Goal: Task Accomplishment & Management: Use online tool/utility

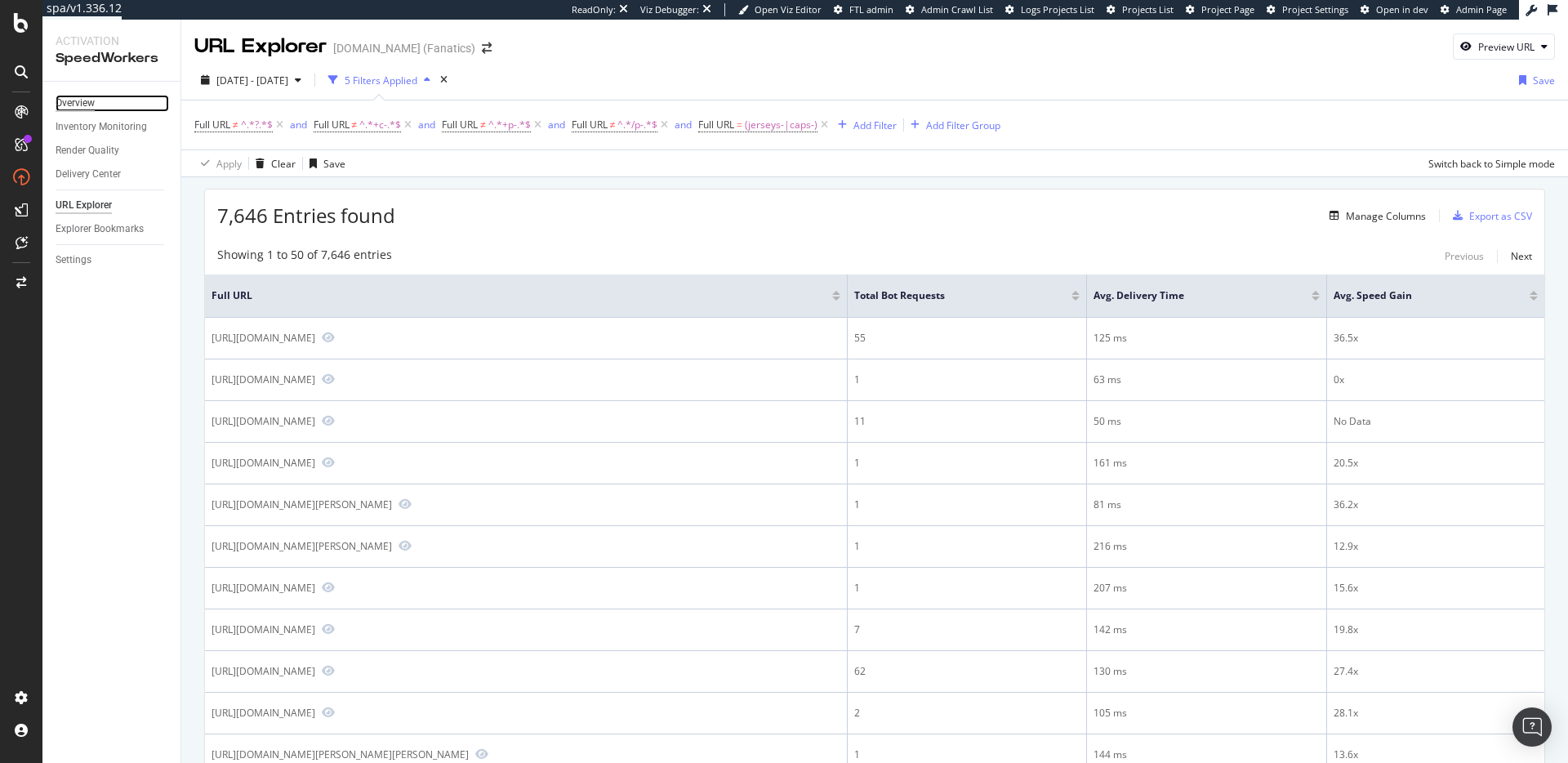
click at [64, 103] on div "Overview" at bounding box center [74, 103] width 39 height 17
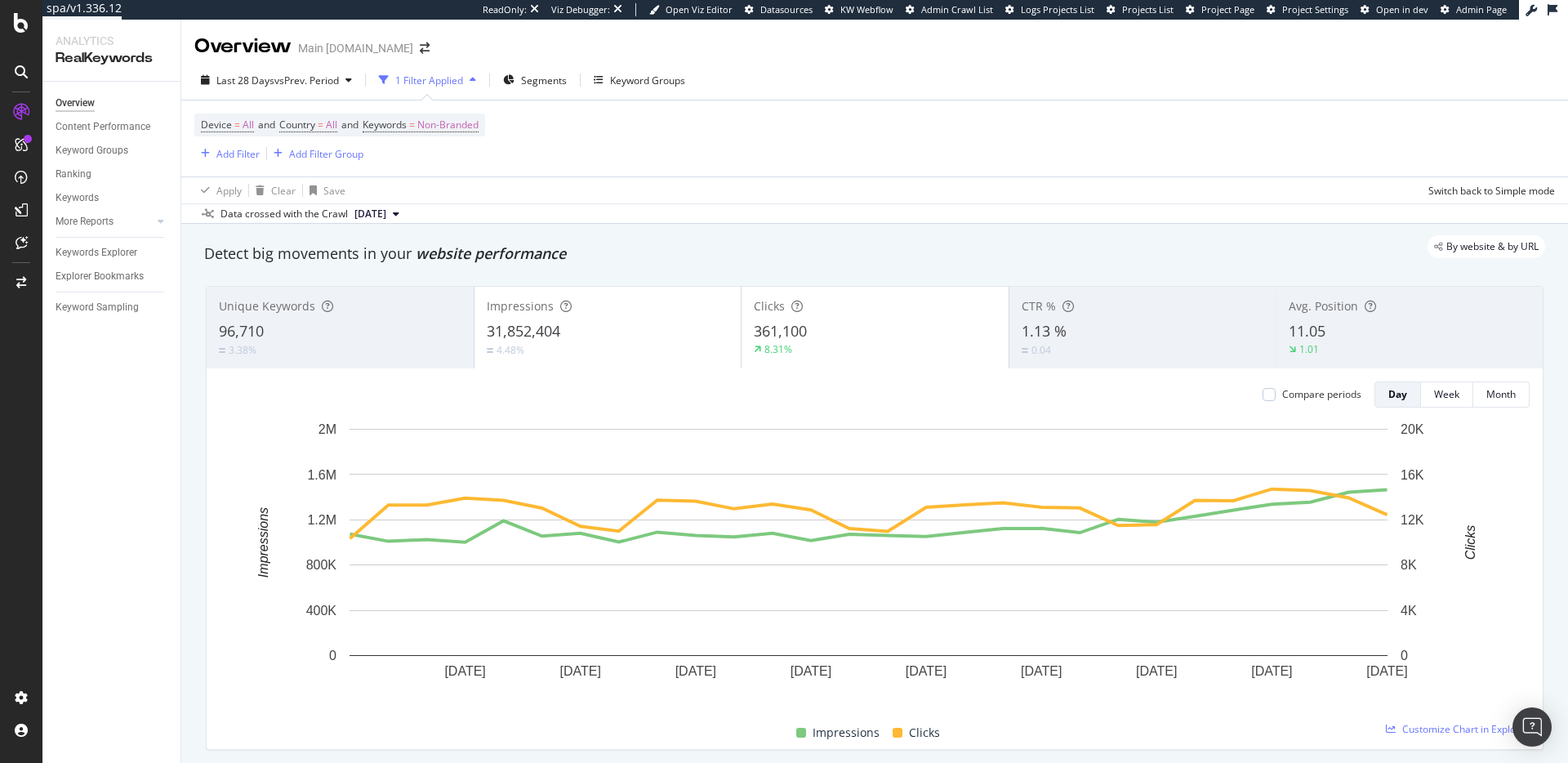
click at [799, 192] on div "Apply Clear Save Switch back to Simple mode" at bounding box center [875, 190] width 1387 height 27
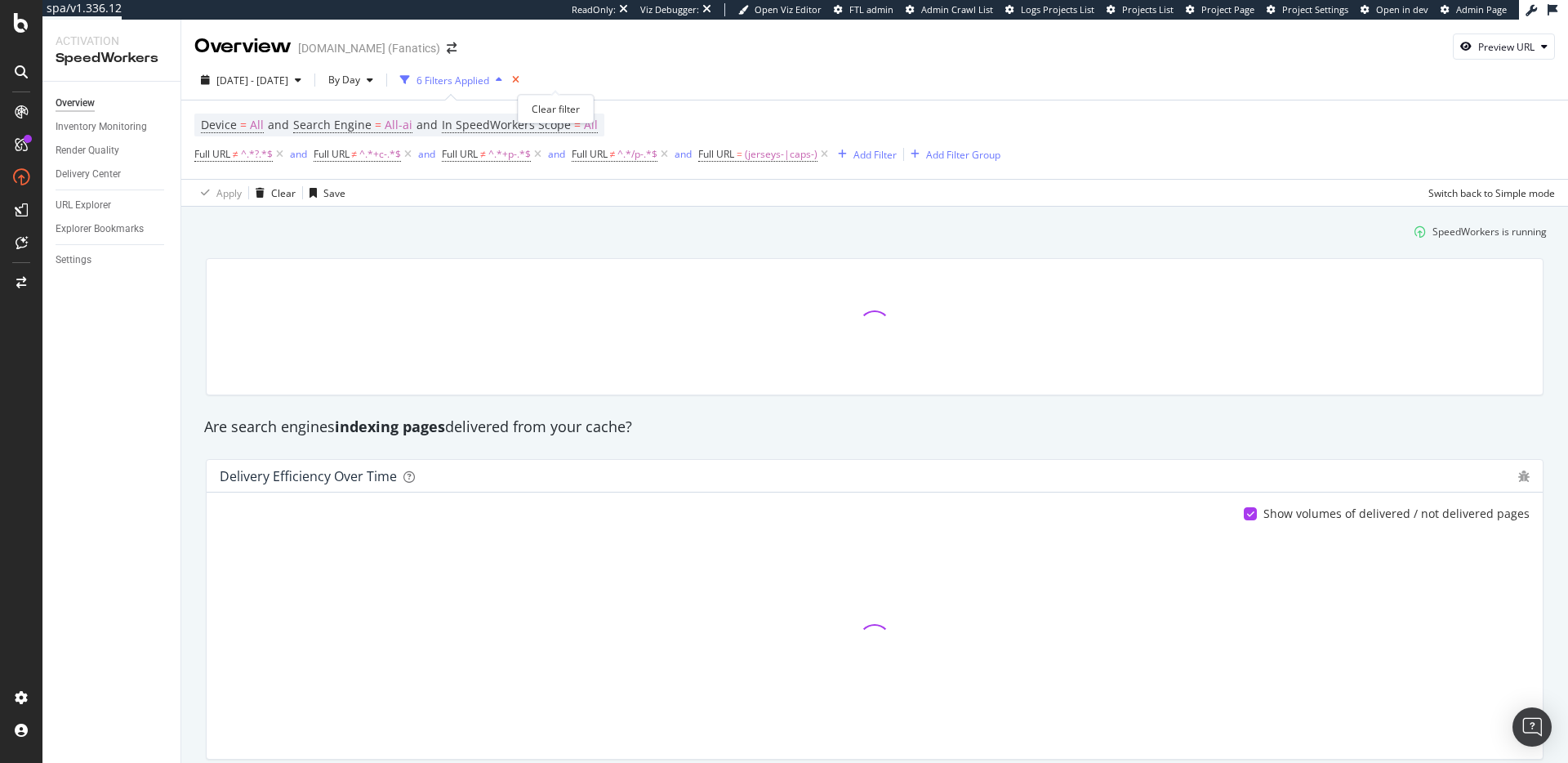
click at [519, 79] on icon "times" at bounding box center [515, 80] width 7 height 10
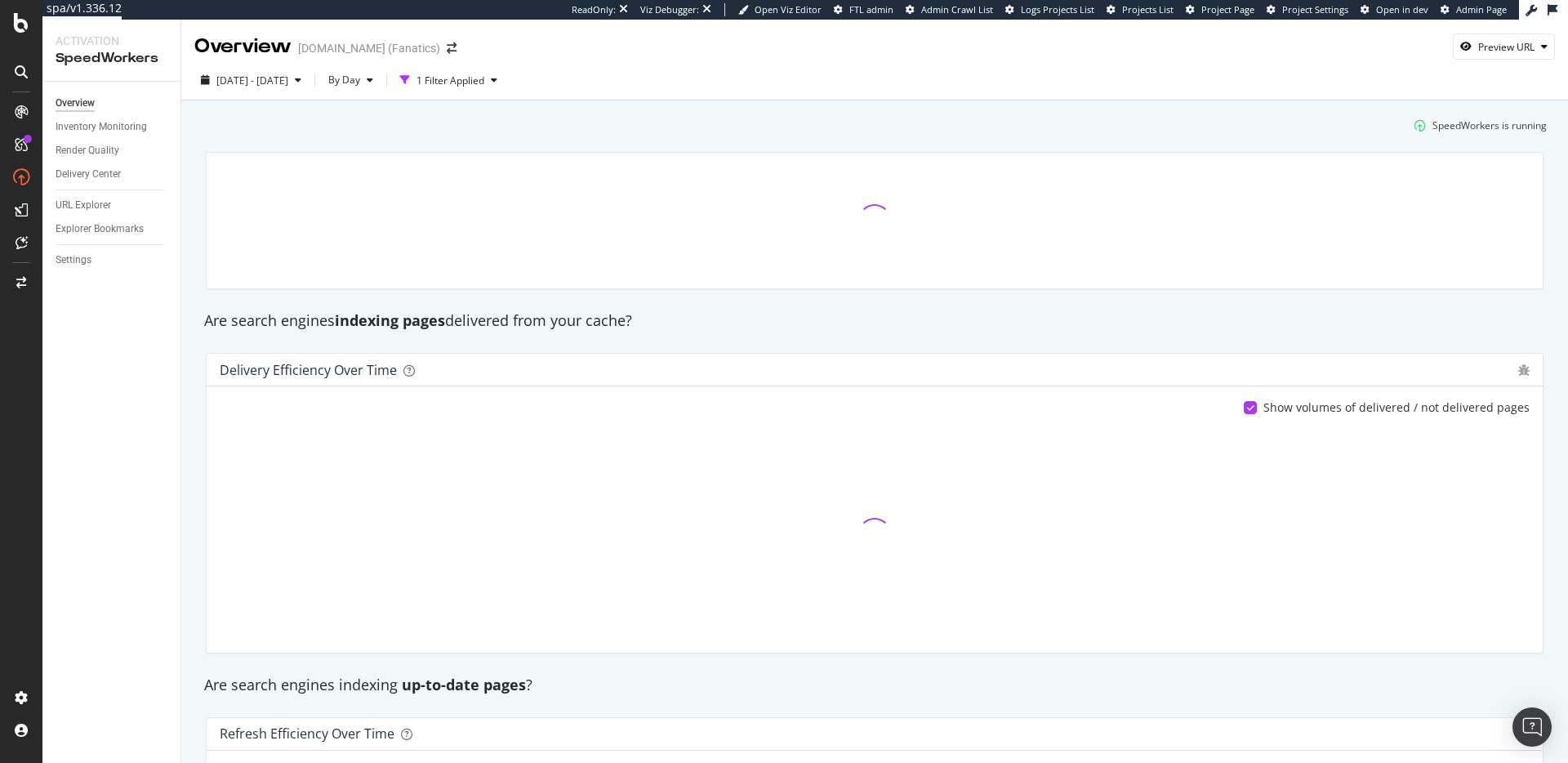
click at [740, 88] on div "2025 Jul. 29th - Aug. 25th By Day 1 Filter Applied" at bounding box center [875, 83] width 1387 height 33
click at [663, 131] on div "SpeedWorkers is running" at bounding box center [875, 125] width 1357 height 27
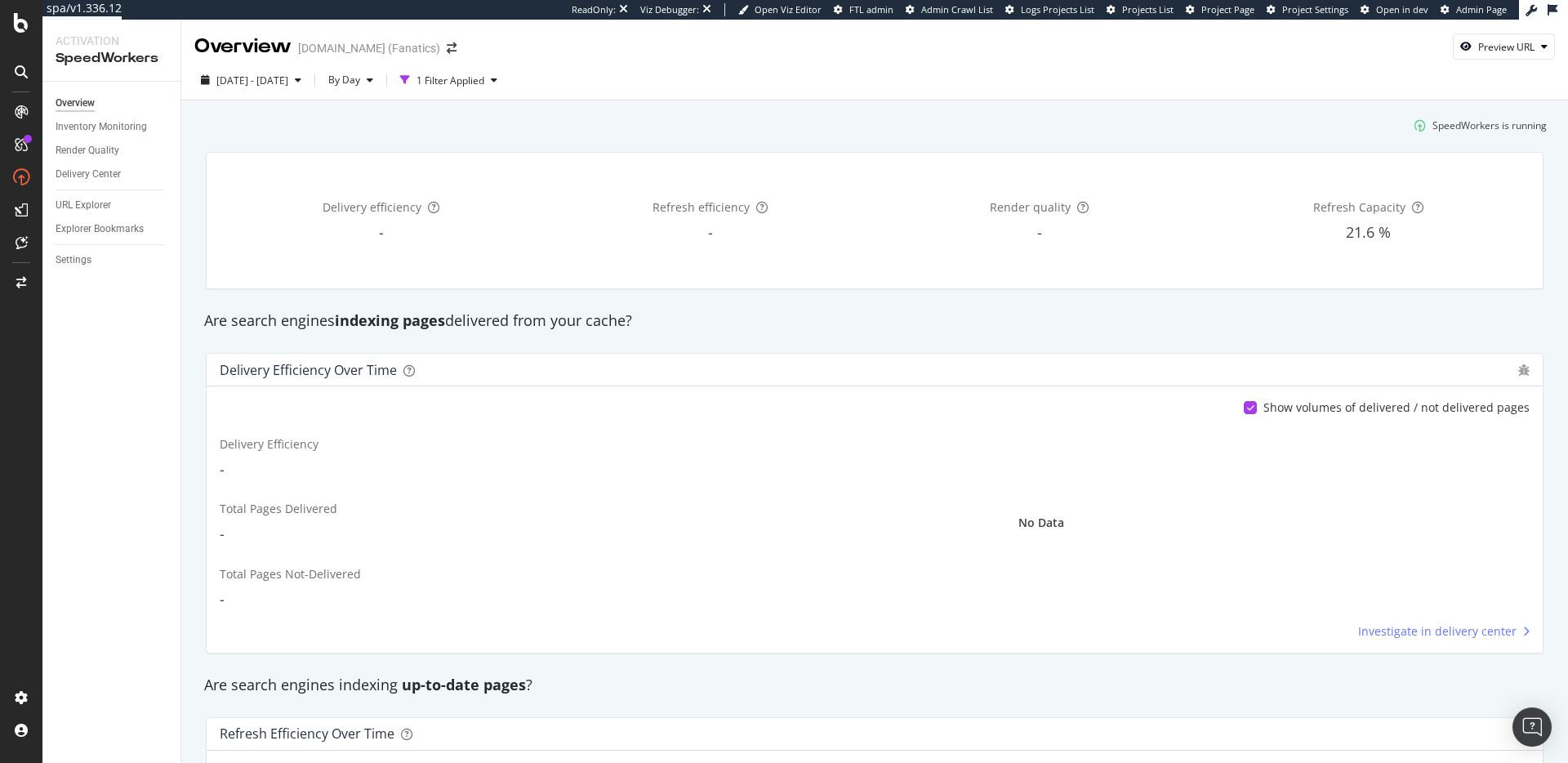
click at [477, 115] on div "SpeedWorkers is running" at bounding box center [875, 125] width 1357 height 27
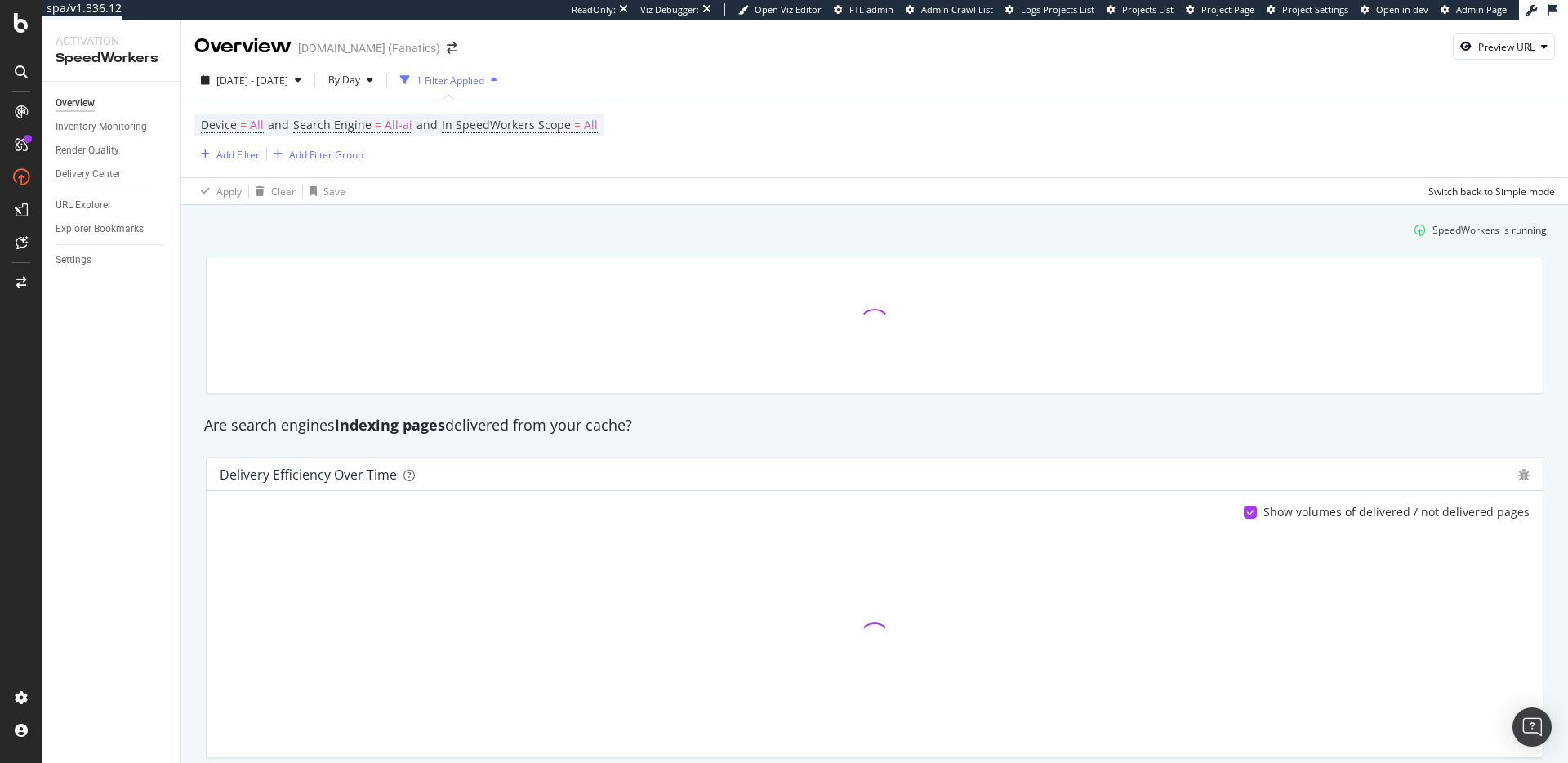
click at [520, 230] on div "SpeedWorkers is running" at bounding box center [875, 230] width 1357 height 27
click at [382, 126] on span "Search Engine = All-ai" at bounding box center [352, 125] width 119 height 16
click at [377, 160] on span "All AI Search Engines" at bounding box center [358, 163] width 95 height 14
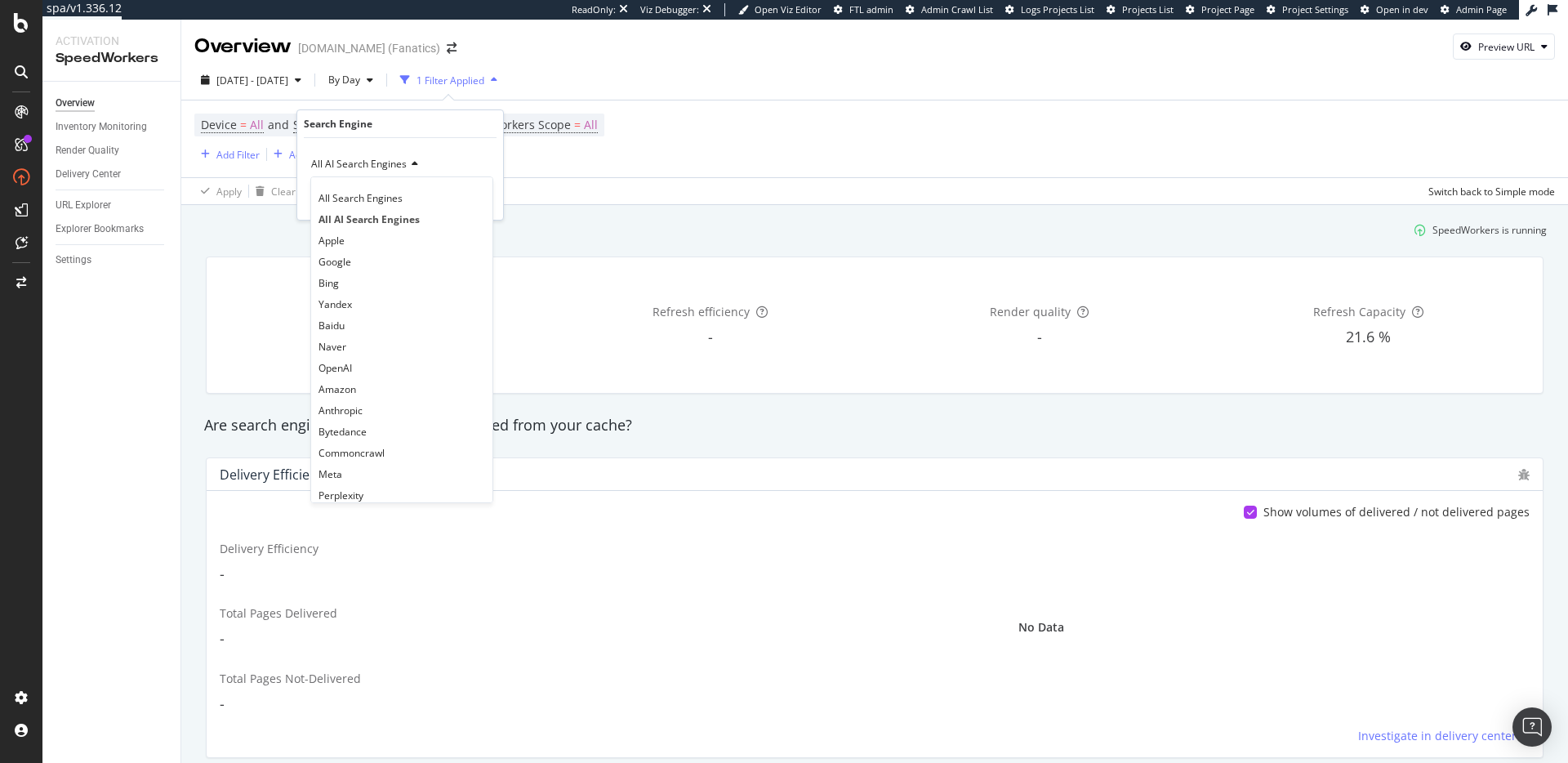
click at [371, 192] on span "All Search Engines" at bounding box center [360, 198] width 84 height 14
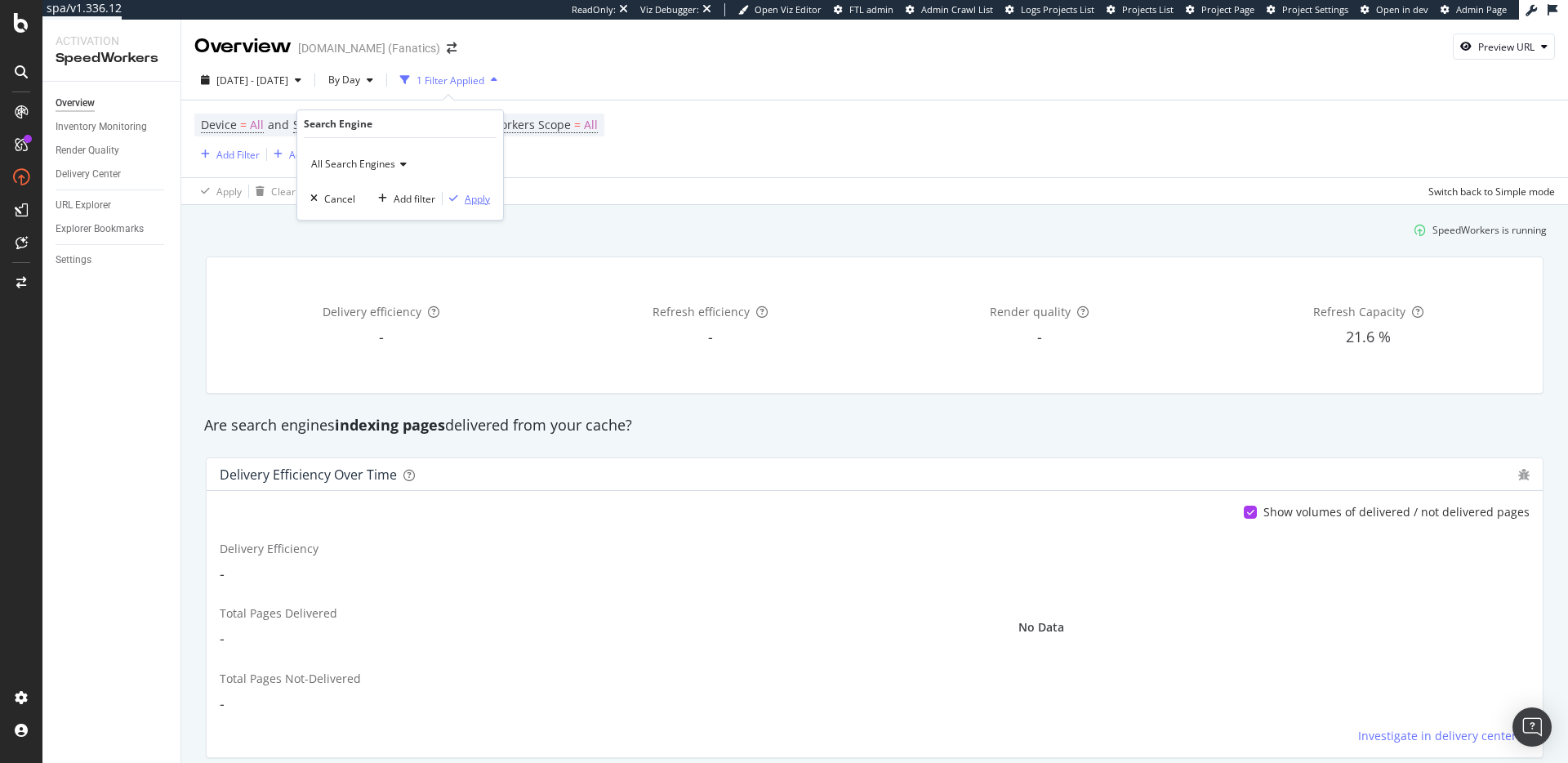
click at [484, 195] on div "Apply" at bounding box center [477, 199] width 25 height 14
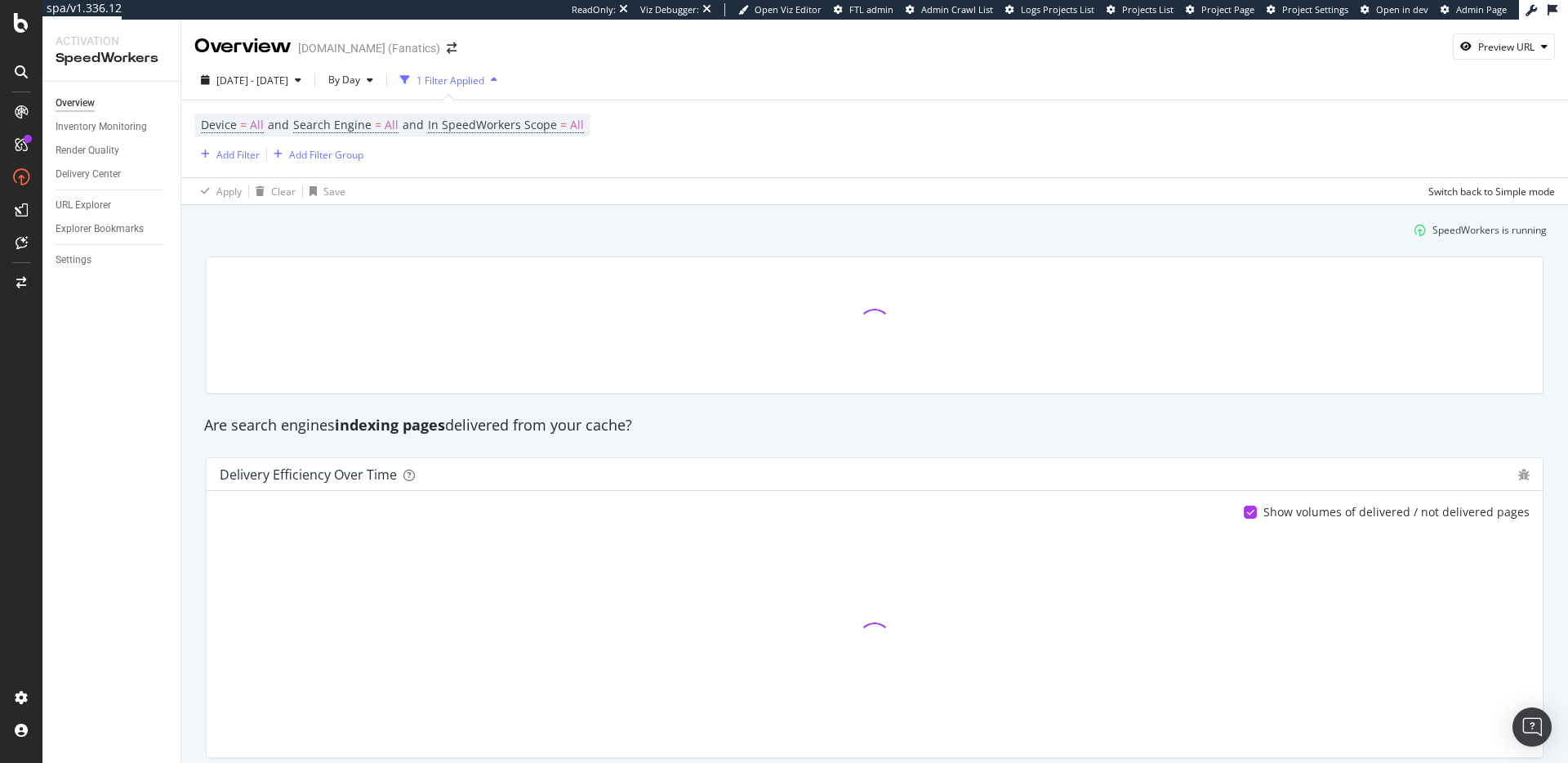
click at [521, 230] on div "SpeedWorkers is running" at bounding box center [875, 230] width 1357 height 27
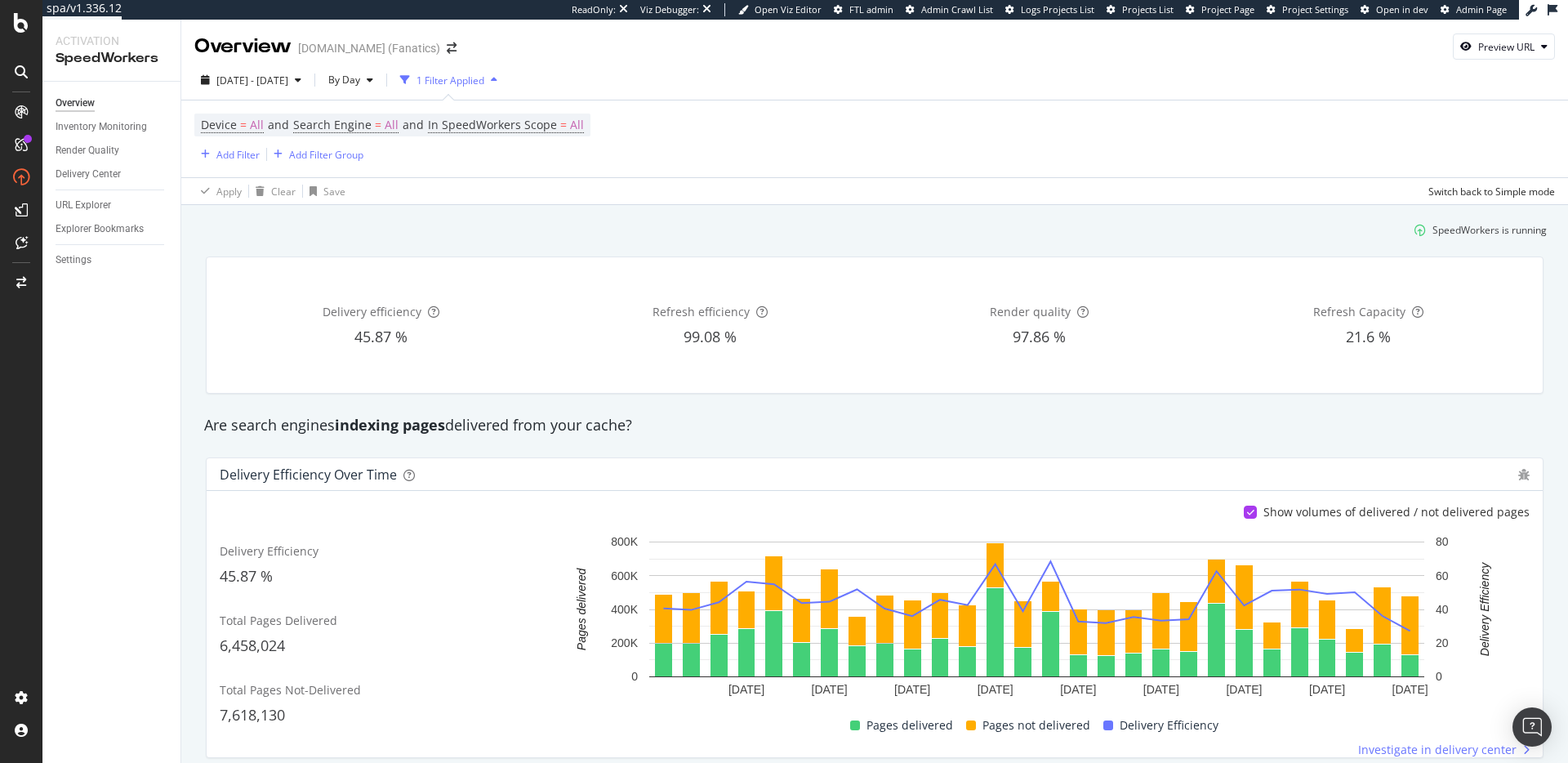
click at [521, 230] on div "SpeedWorkers is running" at bounding box center [875, 230] width 1357 height 27
drag, startPoint x: 952, startPoint y: 151, endPoint x: 955, endPoint y: 169, distance: 18.2
click at [952, 152] on div "Device = All and Search Engine = All and In SpeedWorkers Scope = All Add Filter…" at bounding box center [875, 139] width 1361 height 77
click at [625, 224] on div "SpeedWorkers is running" at bounding box center [875, 230] width 1357 height 27
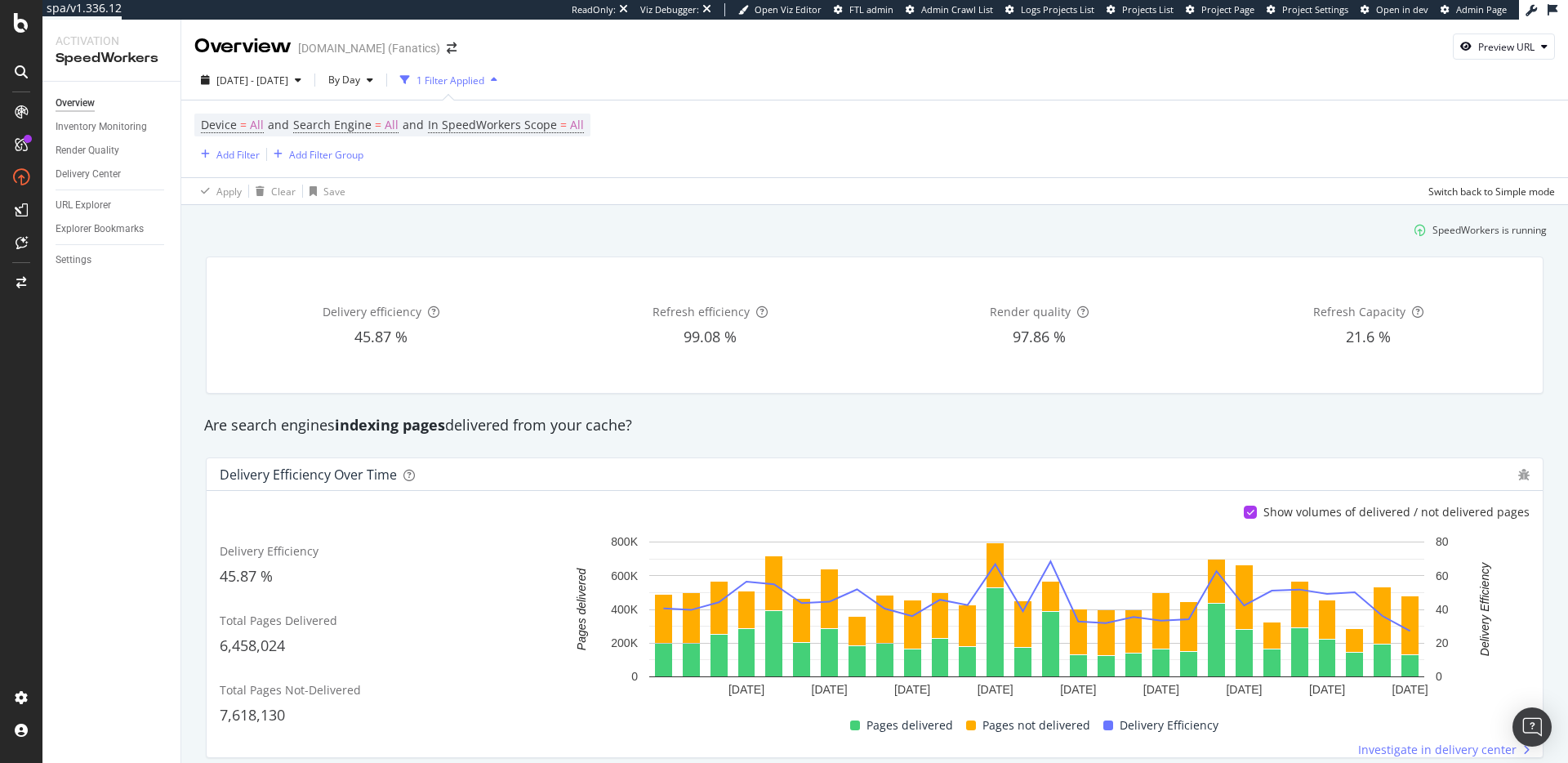
click at [627, 233] on div "SpeedWorkers is running" at bounding box center [875, 230] width 1357 height 27
click at [623, 234] on div "SpeedWorkers is running" at bounding box center [875, 230] width 1357 height 27
click at [725, 230] on div "SpeedWorkers is running" at bounding box center [875, 230] width 1357 height 27
click at [761, 234] on div "SpeedWorkers is running" at bounding box center [875, 230] width 1357 height 27
click at [748, 230] on div "SpeedWorkers is running" at bounding box center [875, 230] width 1357 height 27
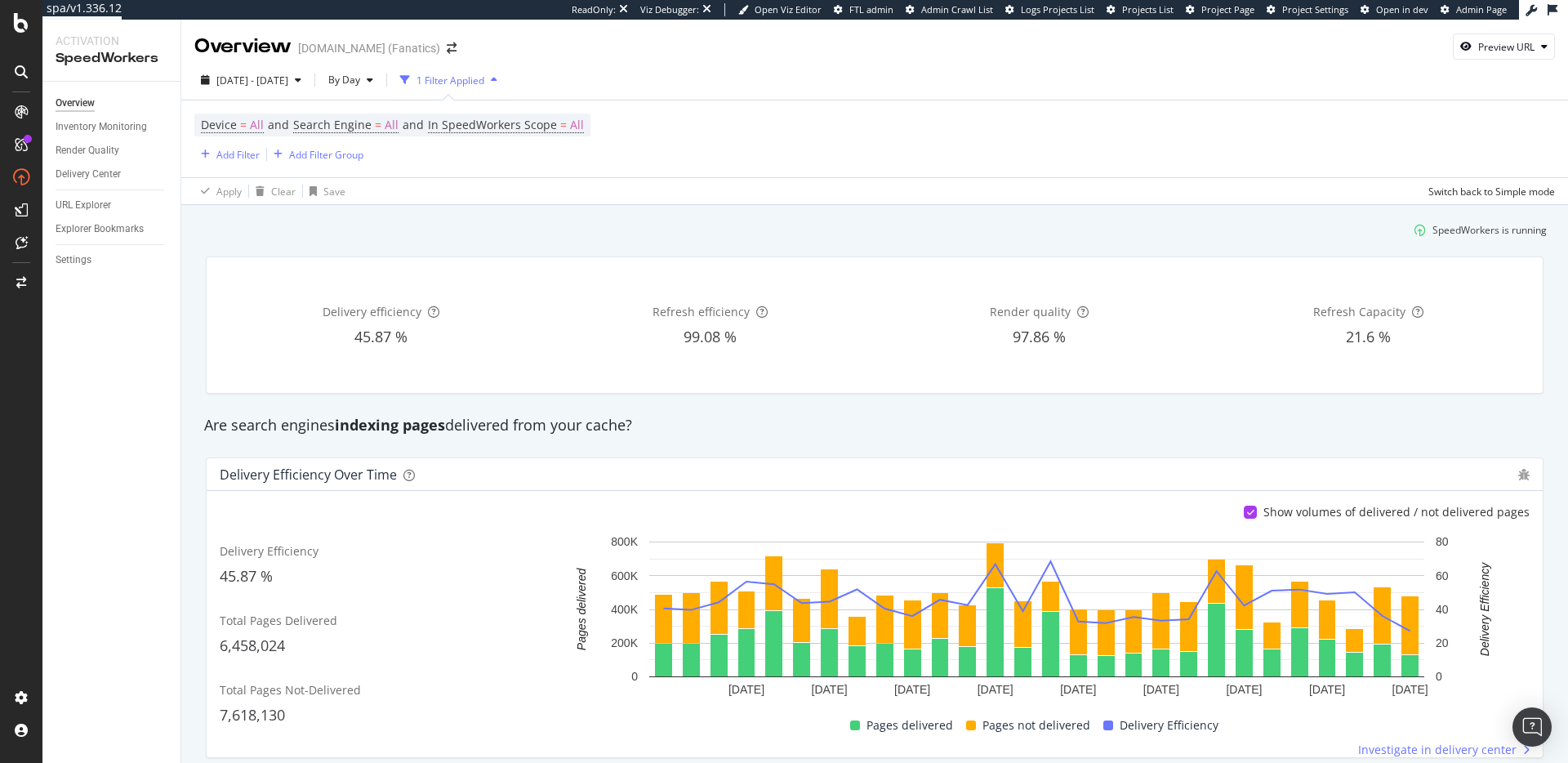
click at [1463, 231] on div "SpeedWorkers is running" at bounding box center [1490, 230] width 114 height 14
click at [1462, 230] on div "SpeedWorkers is running" at bounding box center [1490, 230] width 114 height 14
click at [1472, 230] on div "SpeedWorkers is running" at bounding box center [1490, 230] width 114 height 14
click at [1515, 226] on div "SpeedWorkers is running" at bounding box center [1490, 230] width 114 height 14
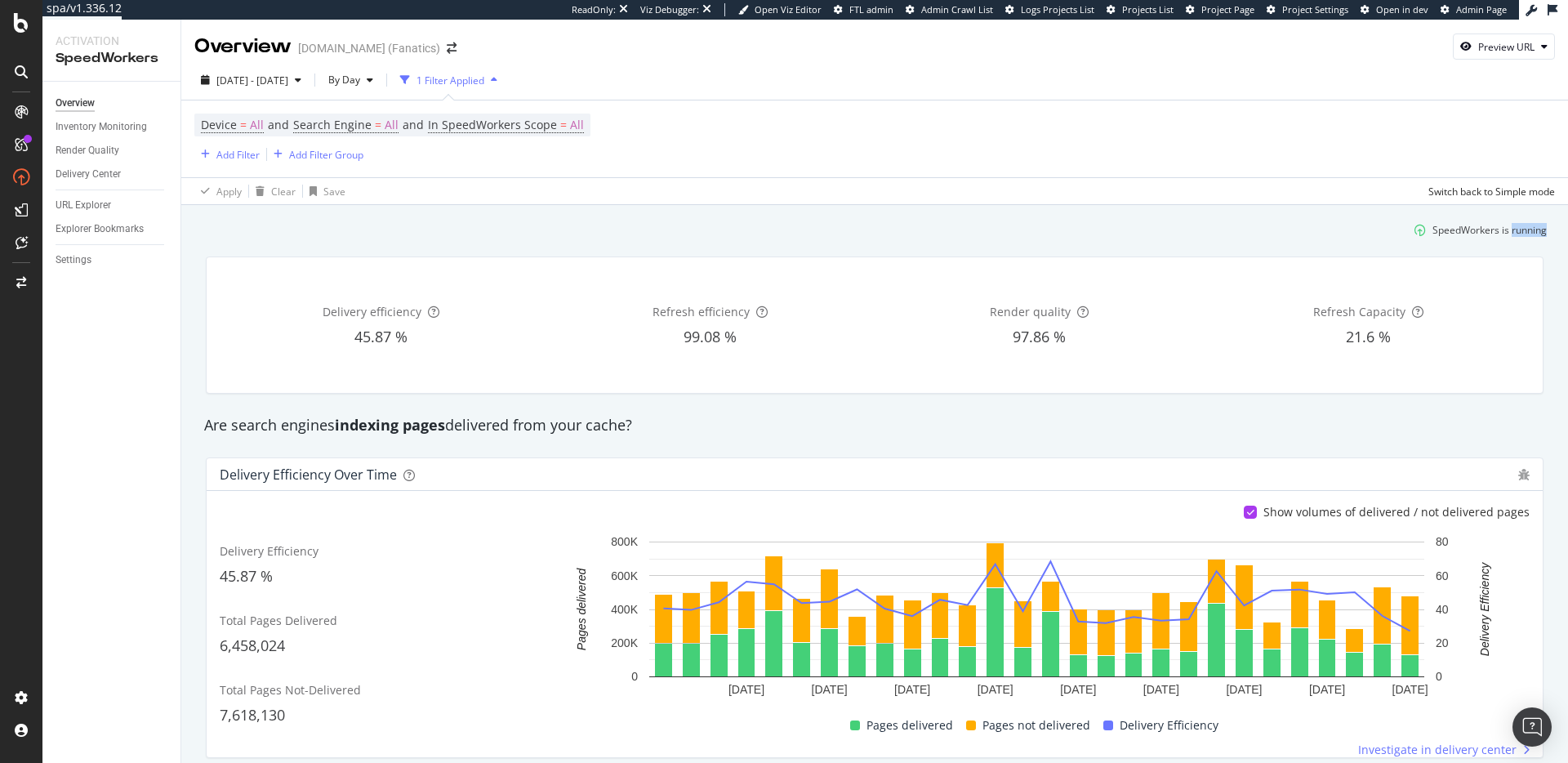
click at [1515, 226] on div "SpeedWorkers is running" at bounding box center [1490, 230] width 114 height 14
click at [1323, 225] on div "SpeedWorkers is running" at bounding box center [875, 230] width 1357 height 27
click at [1346, 230] on div "SpeedWorkers is running" at bounding box center [875, 230] width 1357 height 27
click at [1463, 232] on div "SpeedWorkers is running" at bounding box center [1490, 230] width 114 height 14
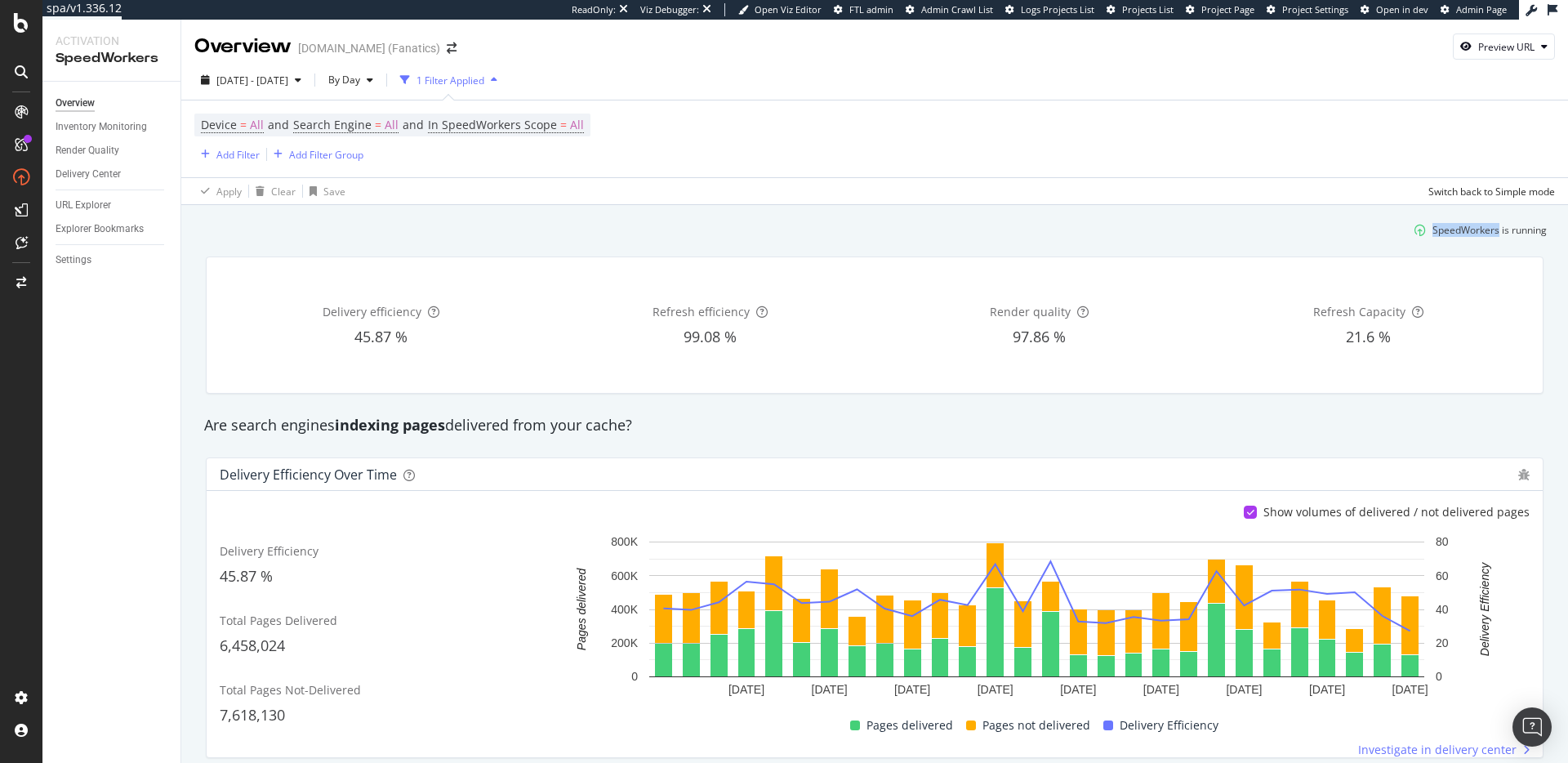
click at [1463, 232] on div "SpeedWorkers is running" at bounding box center [1490, 230] width 114 height 14
click at [1483, 224] on div "SpeedWorkers is running" at bounding box center [1490, 230] width 114 height 14
click at [1470, 233] on div "SpeedWorkers is running" at bounding box center [1490, 230] width 114 height 14
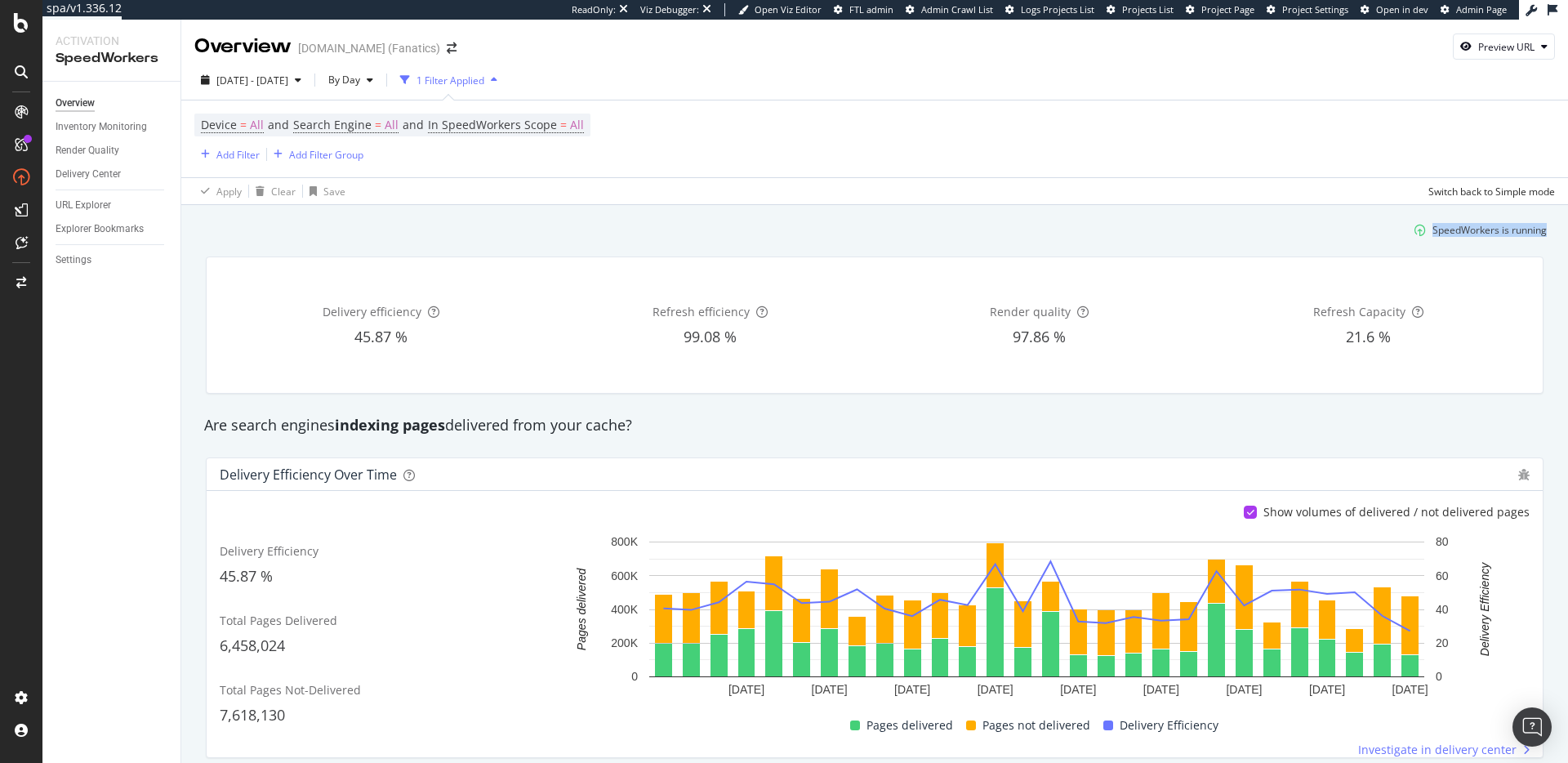
click at [1470, 233] on div "SpeedWorkers is running" at bounding box center [1490, 230] width 114 height 14
click at [1199, 229] on div "SpeedWorkers is running" at bounding box center [875, 230] width 1357 height 27
click at [689, 232] on div "SpeedWorkers is running" at bounding box center [875, 230] width 1357 height 27
click at [699, 229] on div "SpeedWorkers is running" at bounding box center [875, 230] width 1357 height 27
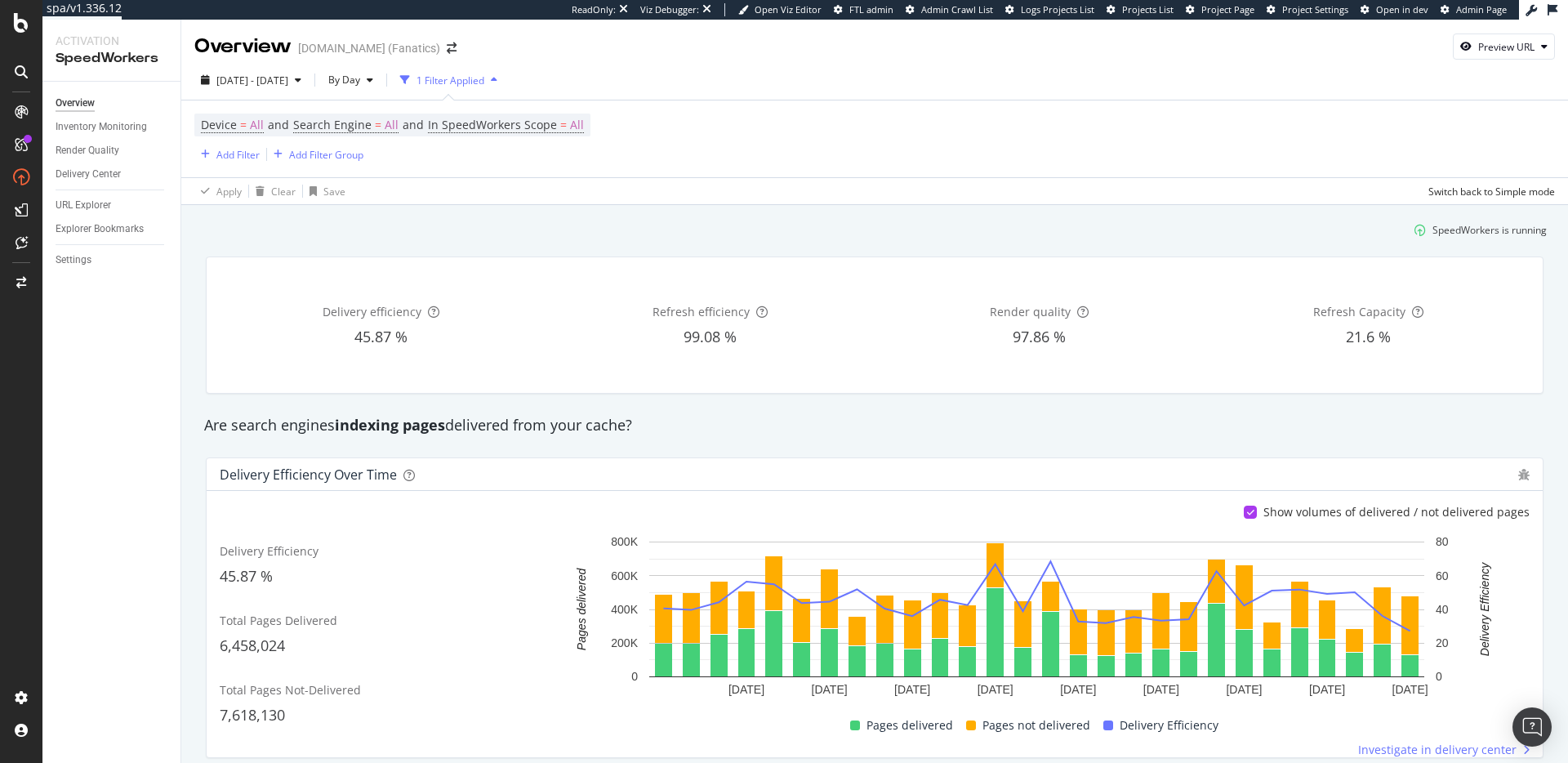
click at [701, 230] on div "SpeedWorkers is running" at bounding box center [875, 230] width 1357 height 27
click at [700, 230] on div "SpeedWorkers is running" at bounding box center [875, 230] width 1357 height 27
click at [705, 233] on div "SpeedWorkers is running" at bounding box center [875, 230] width 1357 height 27
click at [1143, 119] on div "Device = All and Search Engine = All and In SpeedWorkers Scope = All Add Filter…" at bounding box center [875, 139] width 1361 height 77
